Goal: Information Seeking & Learning: Learn about a topic

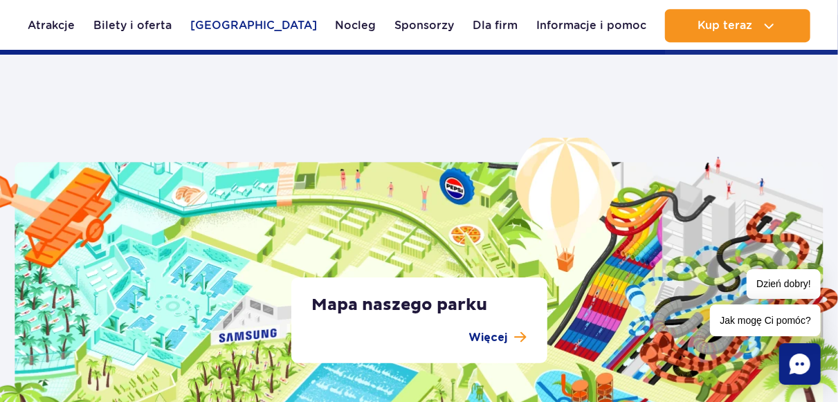
scroll to position [2518, 0]
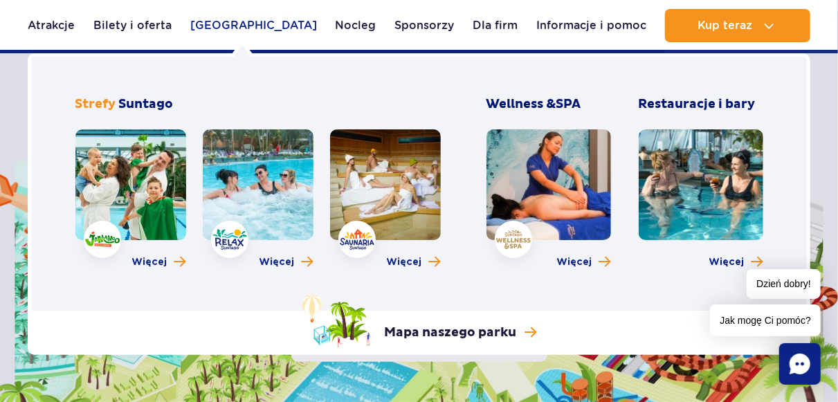
click at [219, 33] on link "[GEOGRAPHIC_DATA]" at bounding box center [253, 25] width 127 height 33
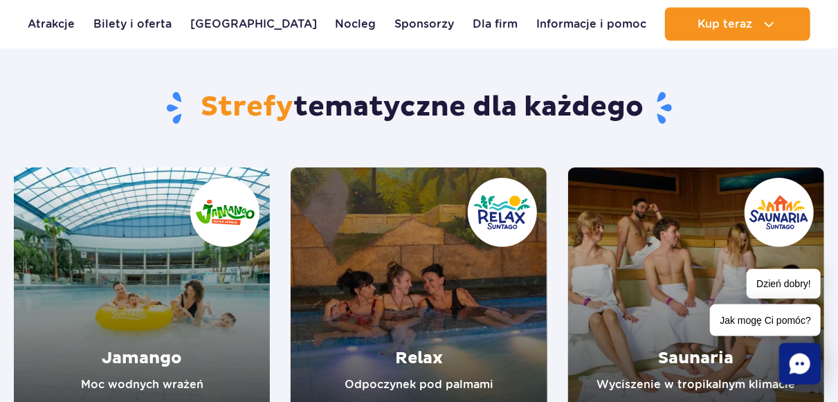
scroll to position [72, 0]
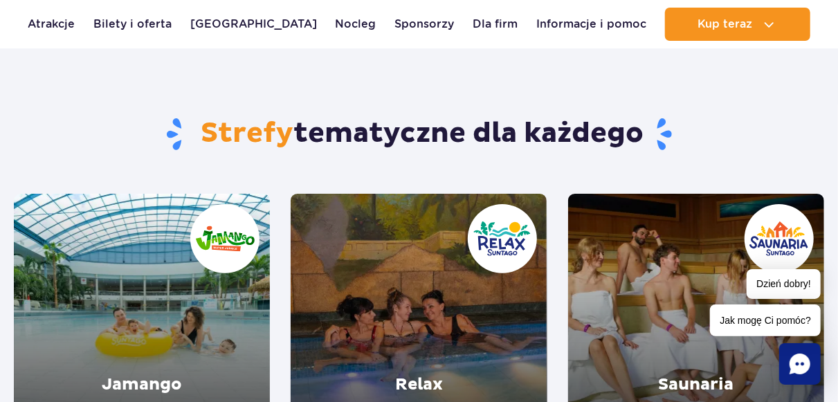
click at [184, 228] on link "Jamango" at bounding box center [142, 322] width 256 height 256
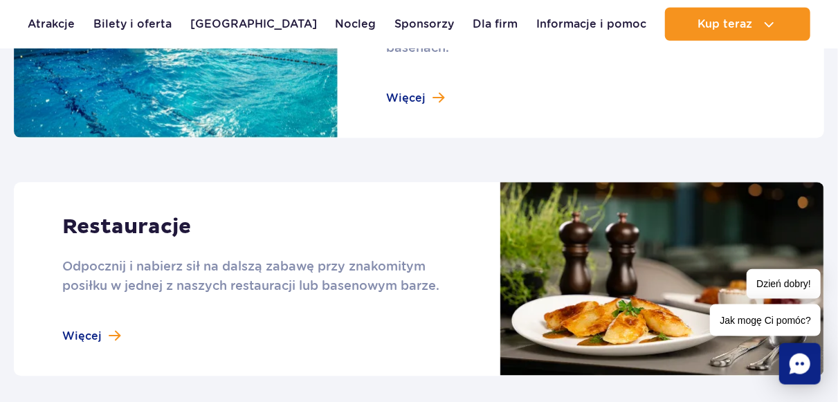
scroll to position [1540, 0]
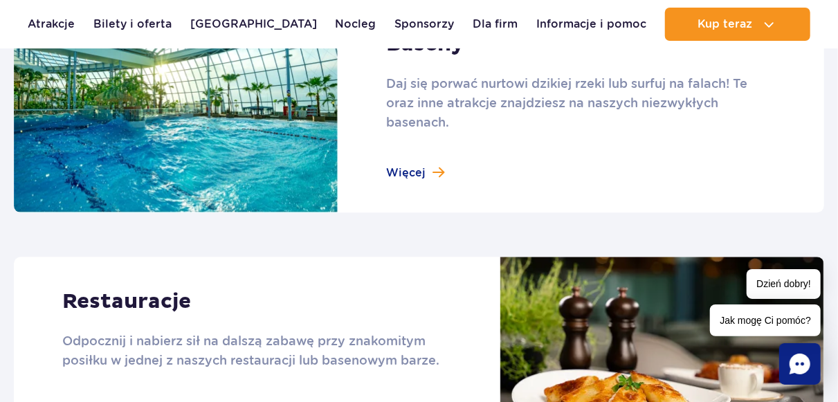
click at [319, 183] on link at bounding box center [419, 106] width 810 height 213
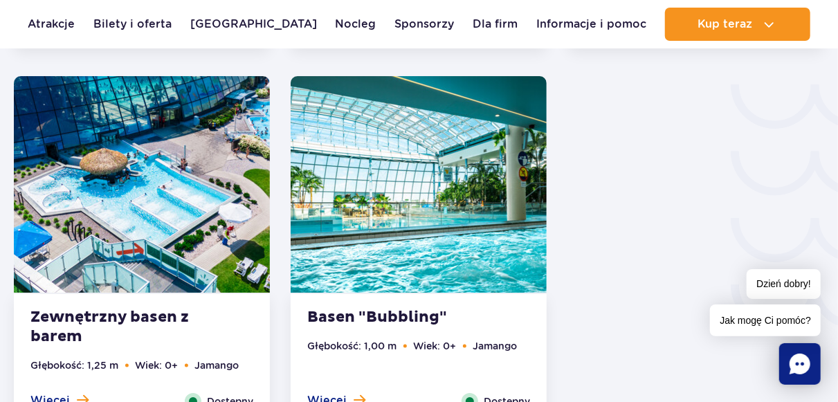
scroll to position [2374, 0]
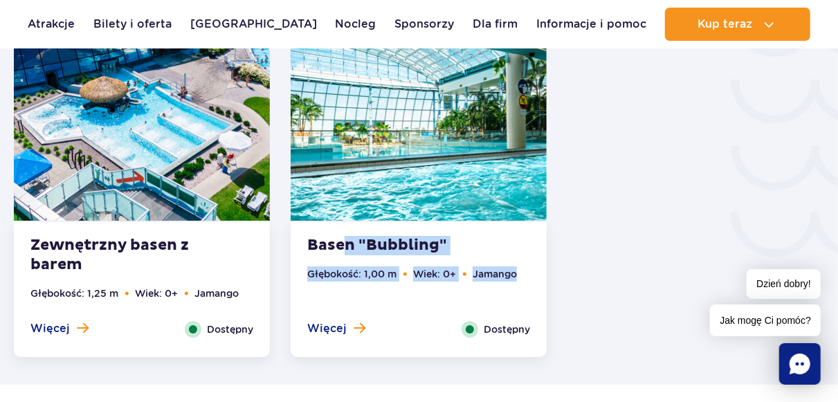
drag, startPoint x: 286, startPoint y: 243, endPoint x: 341, endPoint y: 238, distance: 55.5
click at [341, 238] on div "Basen "Bubbling" Głębokość: 1,00 m Wiek: 0+ Jamango Więcej Zamknij Dostępny Zob…" at bounding box center [418, 180] width 277 height 353
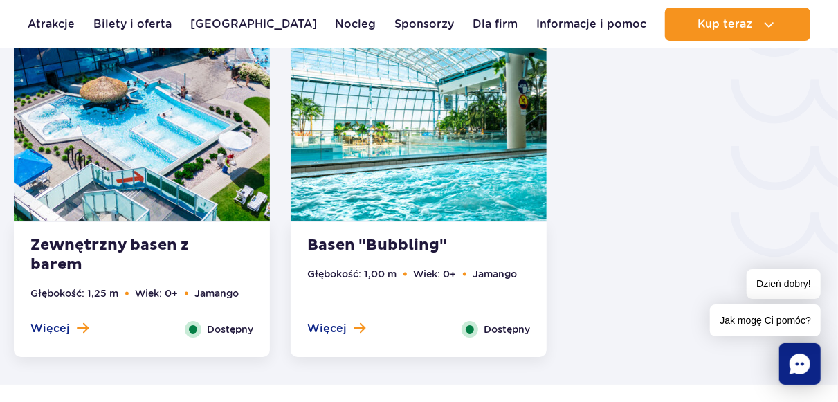
click at [341, 238] on strong "Basen "Bubbling"" at bounding box center [390, 245] width 167 height 19
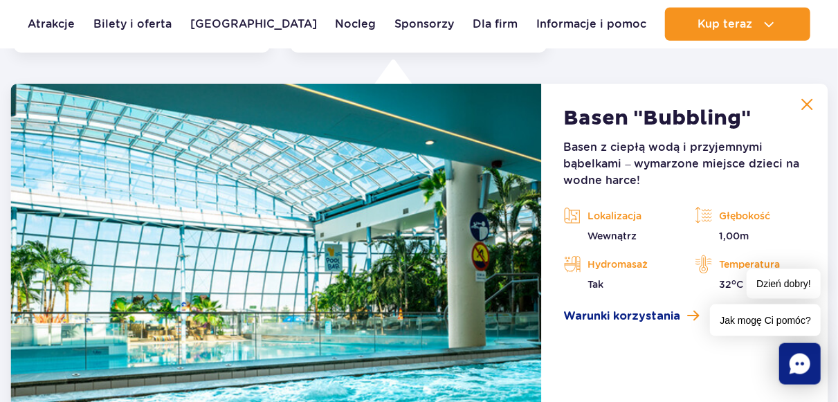
scroll to position [2679, 0]
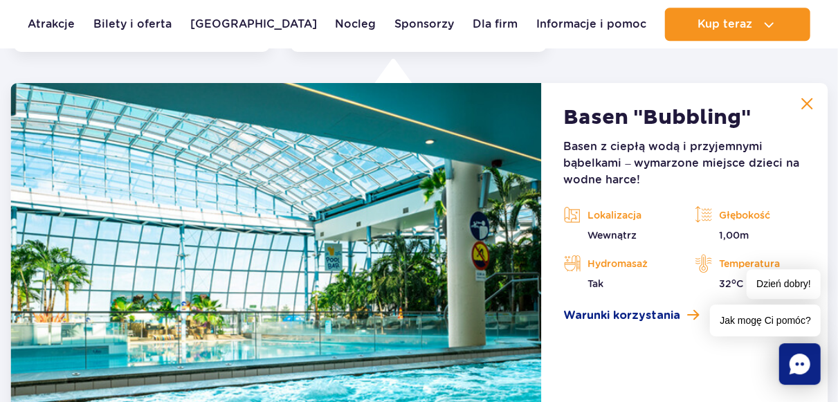
click at [602, 119] on h2 "Basen "Bubbling"" at bounding box center [657, 117] width 187 height 25
